Goal: Task Accomplishment & Management: Use online tool/utility

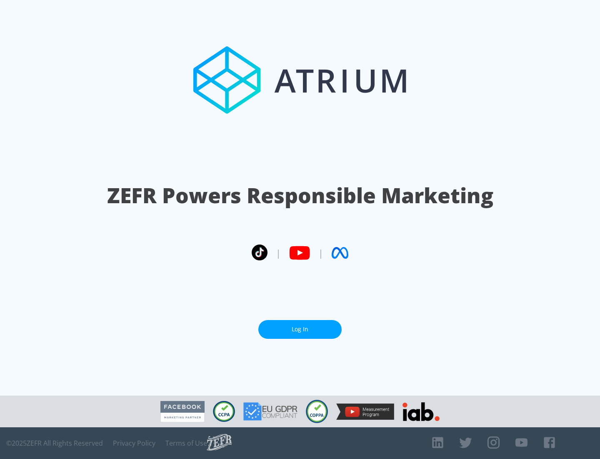
click at [300, 326] on link "Log In" at bounding box center [299, 329] width 83 height 19
